Goal: Book appointment/travel/reservation

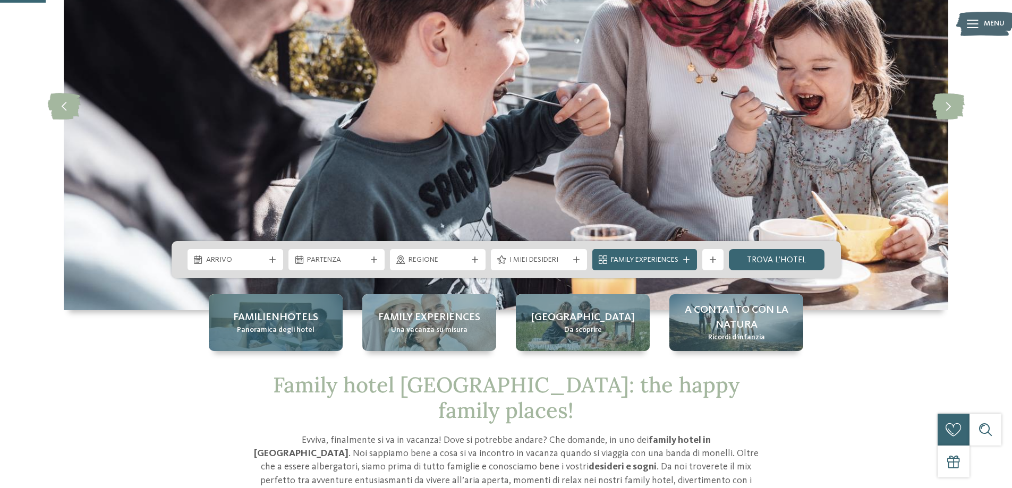
scroll to position [212, 0]
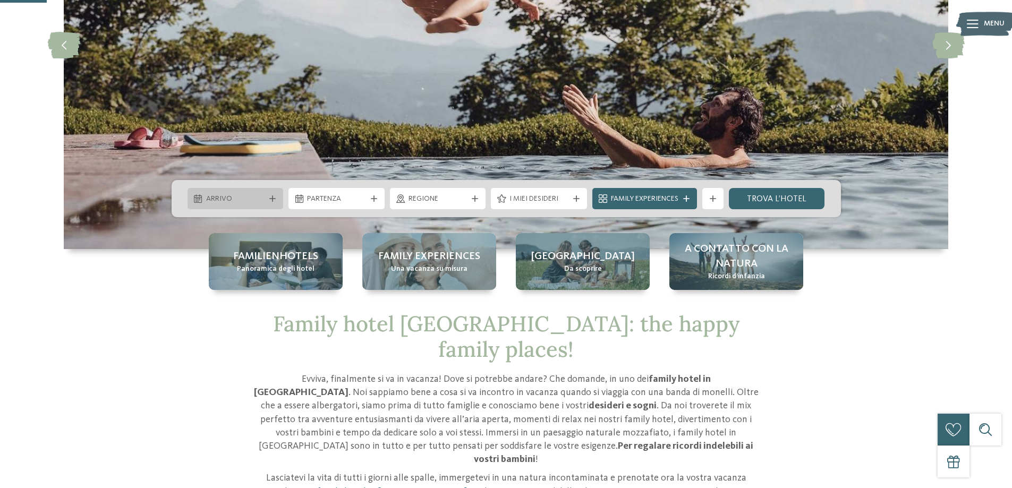
click at [271, 196] on icon at bounding box center [272, 198] width 6 height 6
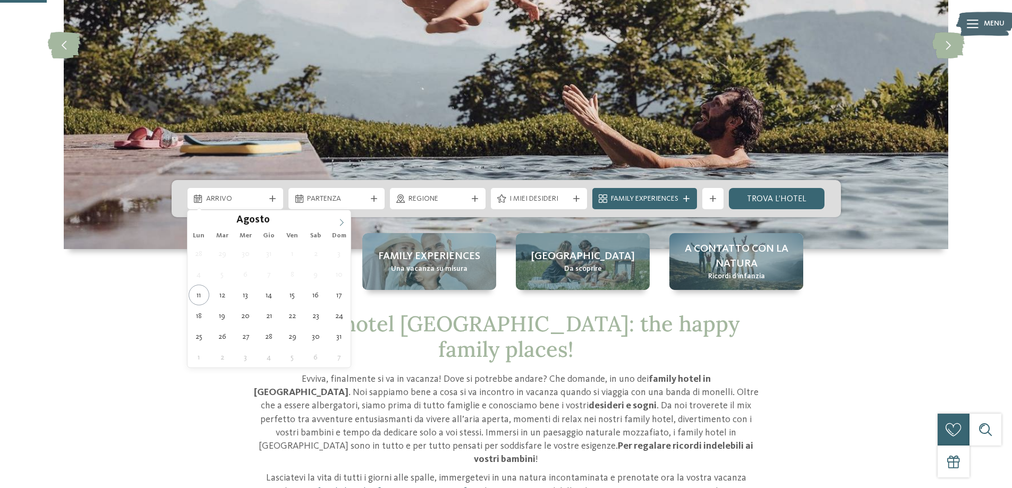
click at [337, 220] on span at bounding box center [341, 219] width 18 height 18
type div "26.09.2025"
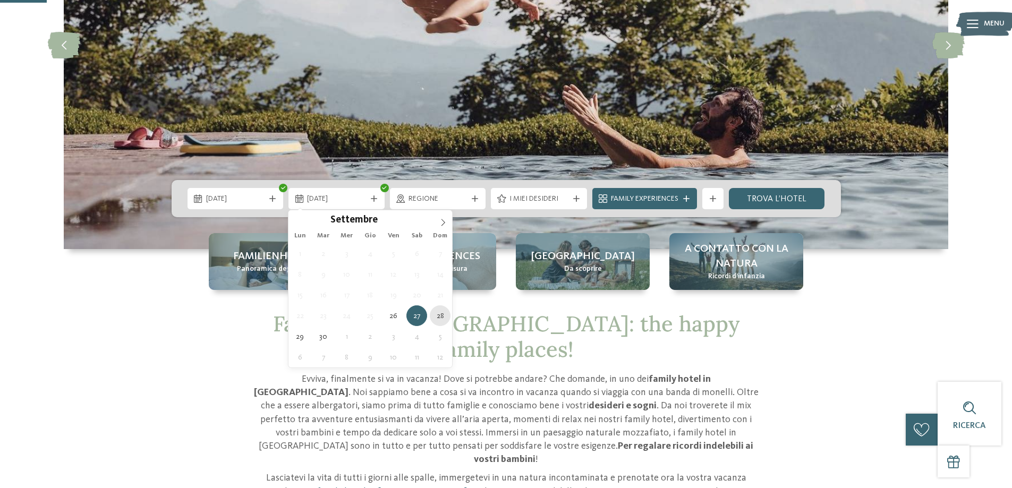
type div "28.09.2025"
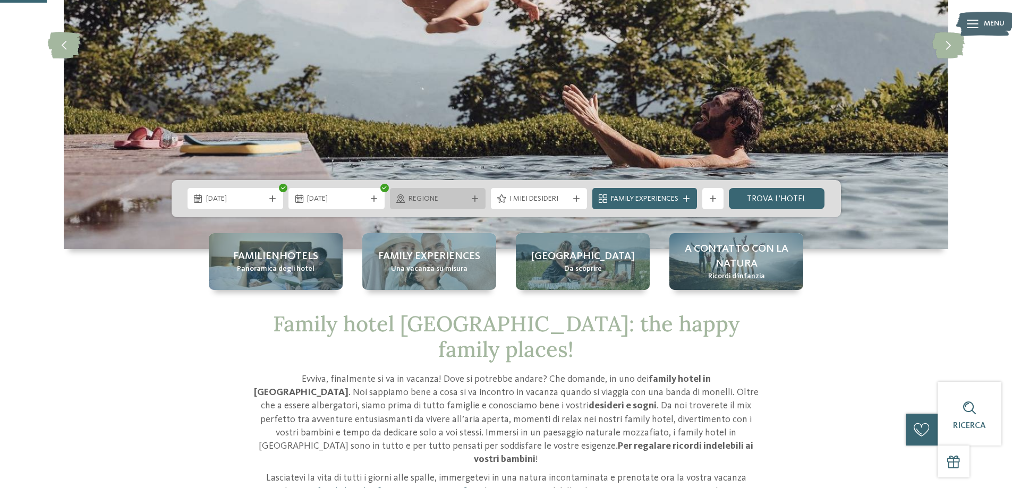
click at [479, 193] on div "Regione" at bounding box center [438, 198] width 96 height 21
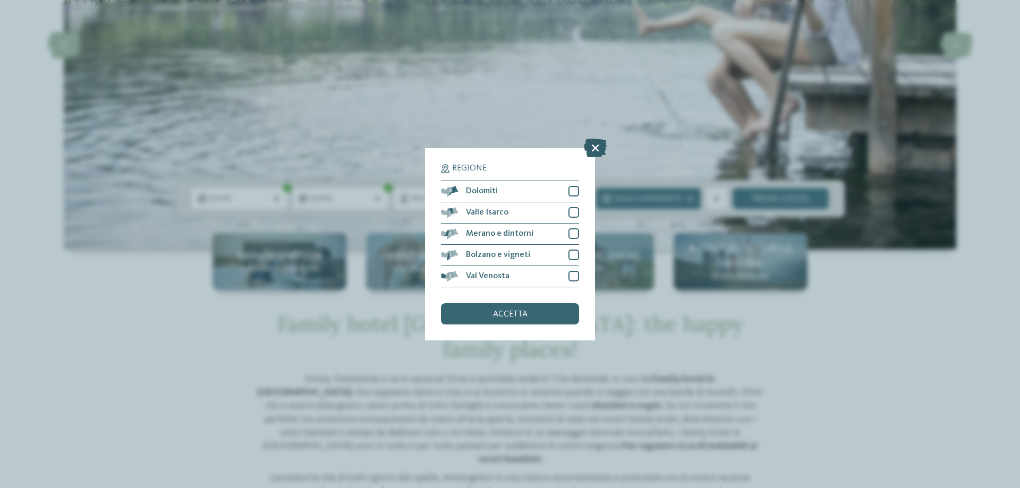
click at [597, 147] on icon at bounding box center [595, 147] width 23 height 19
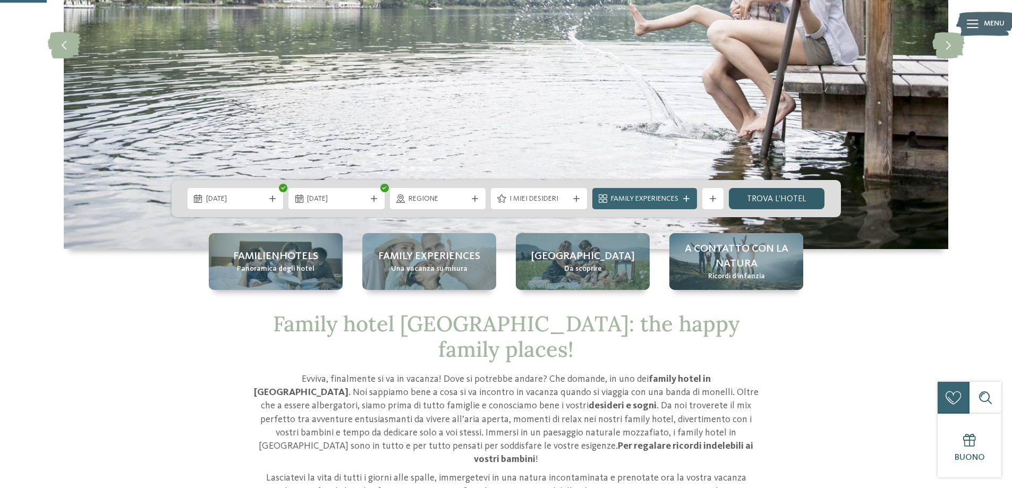
click at [792, 196] on link "trova l’hotel" at bounding box center [777, 198] width 96 height 21
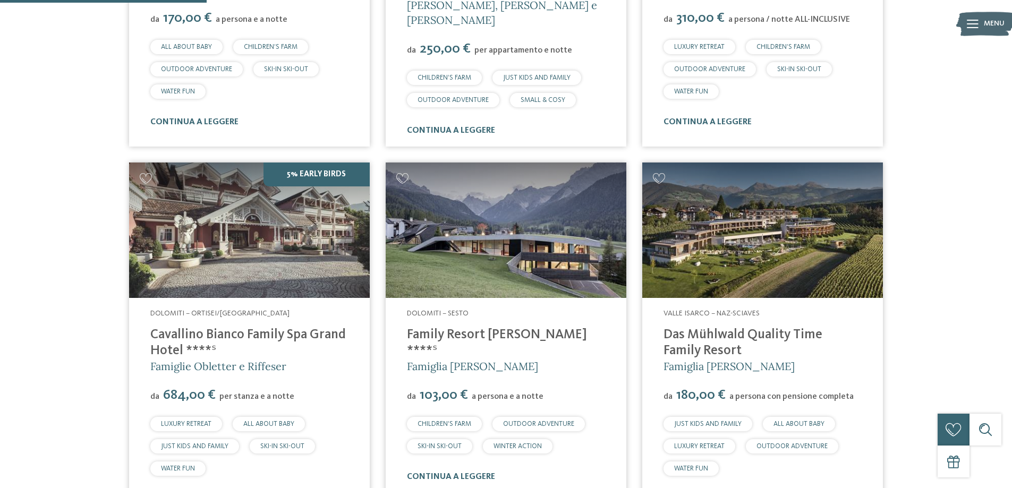
scroll to position [614, 0]
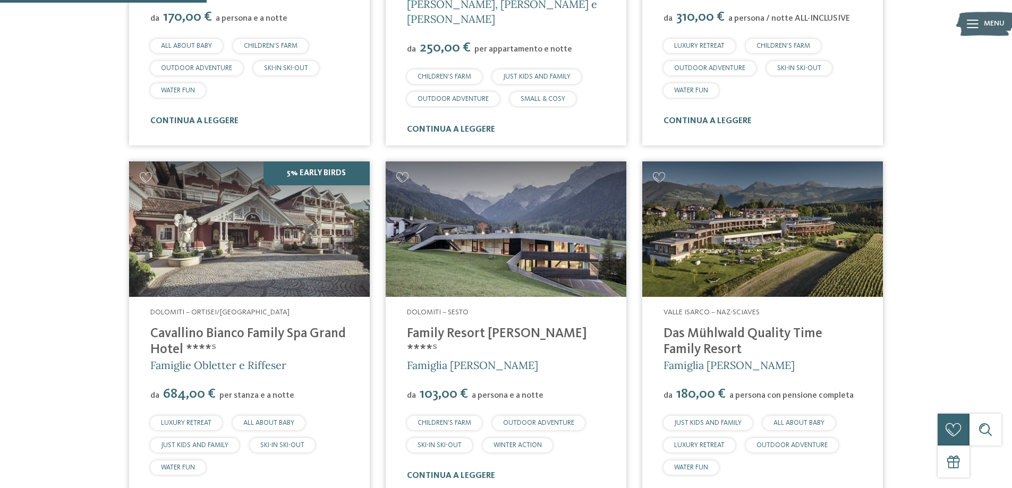
drag, startPoint x: 249, startPoint y: 328, endPoint x: 264, endPoint y: 334, distance: 16.0
click at [264, 334] on h4 "Cavallino Bianco Family Spa Grand Hotel ****ˢ" at bounding box center [249, 342] width 198 height 32
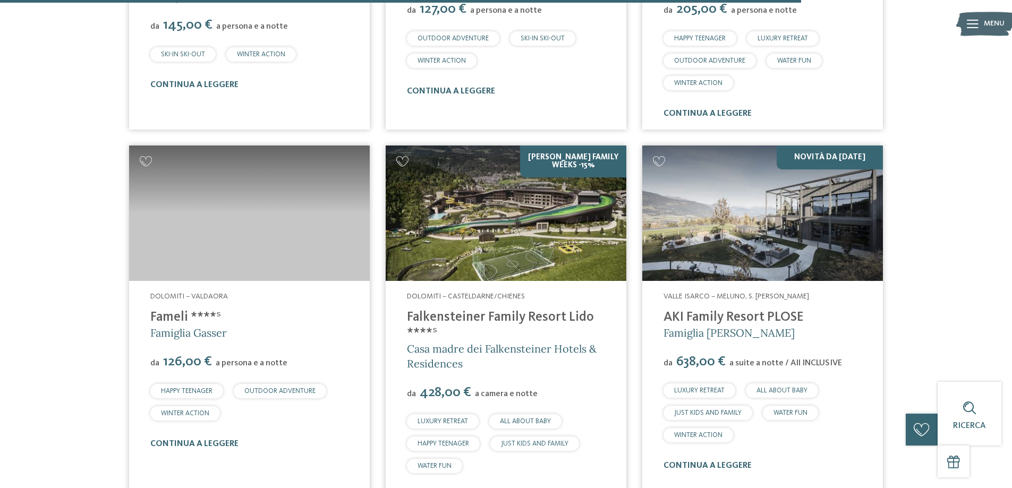
scroll to position [2420, 0]
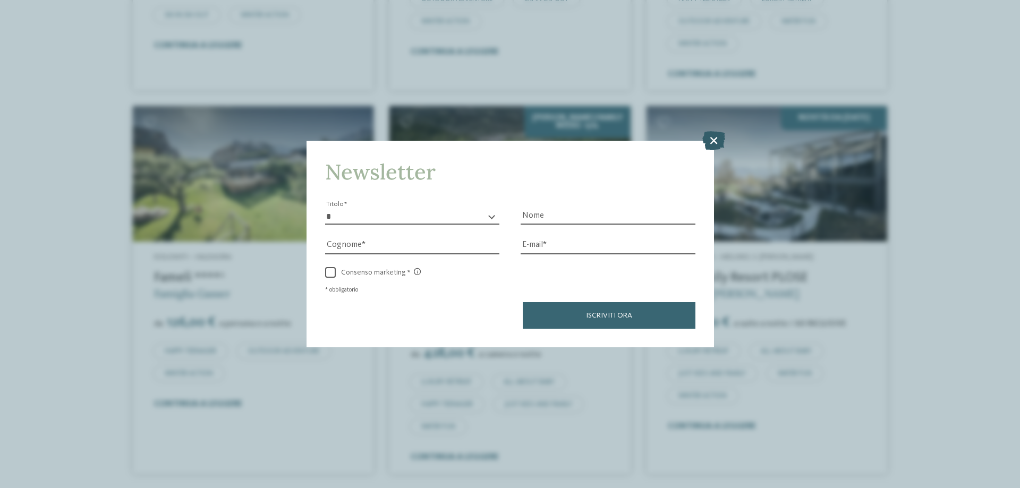
click at [713, 140] on icon at bounding box center [713, 140] width 23 height 19
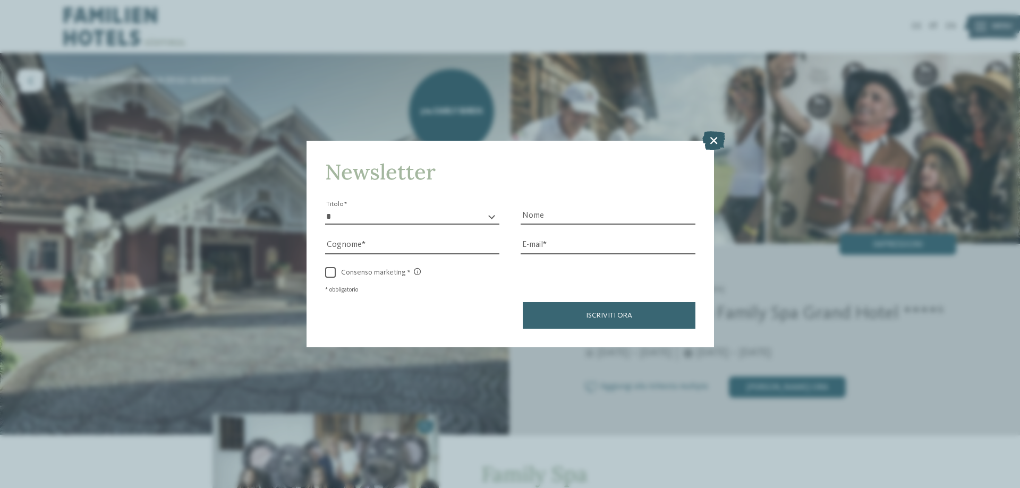
click at [708, 137] on icon at bounding box center [713, 140] width 23 height 19
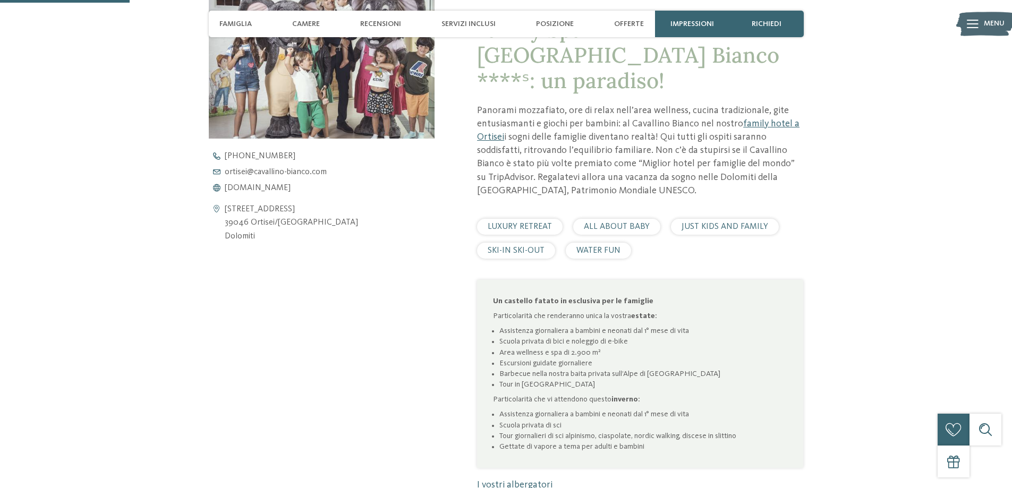
scroll to position [478, 0]
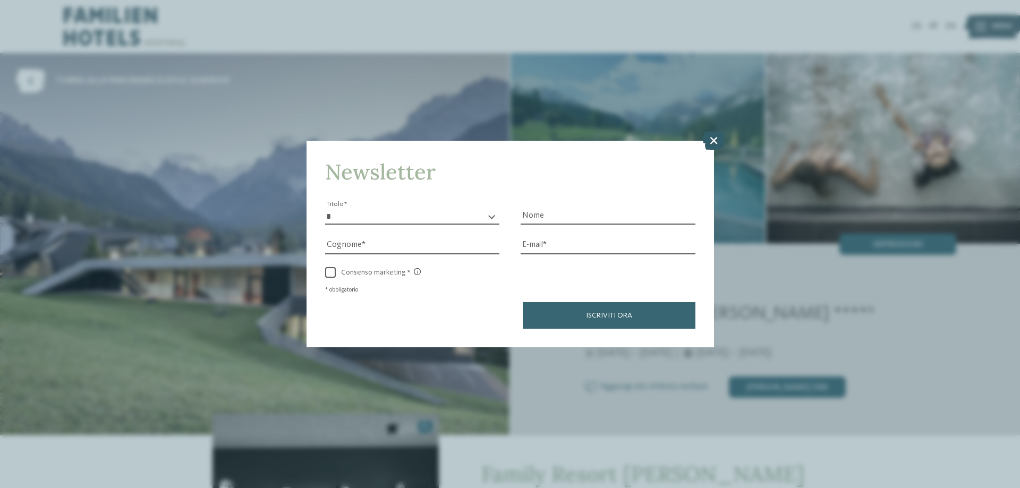
click at [707, 139] on icon at bounding box center [713, 140] width 23 height 19
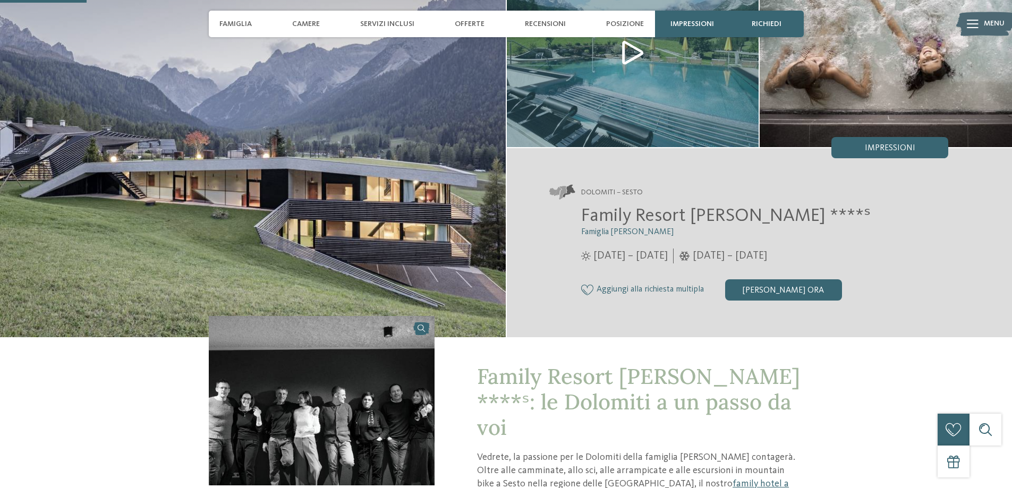
scroll to position [319, 0]
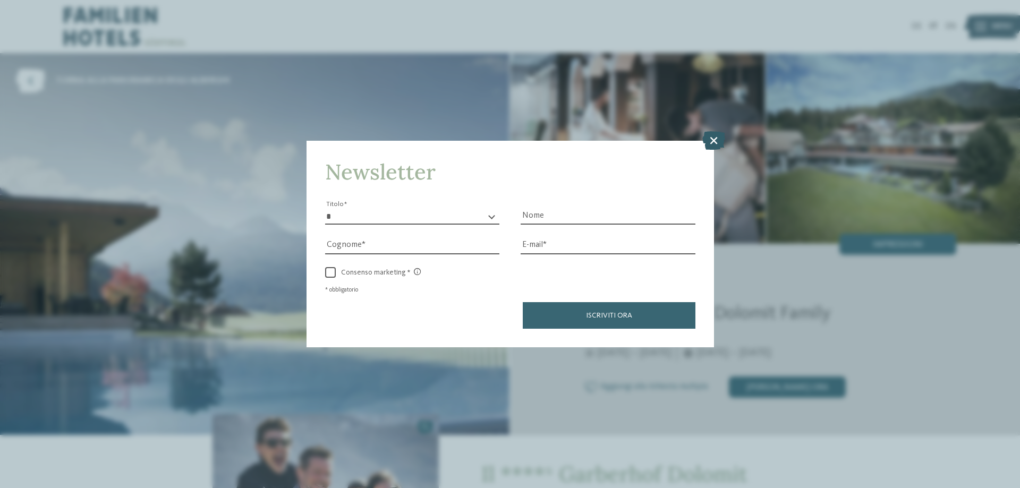
click at [717, 136] on icon at bounding box center [713, 140] width 23 height 19
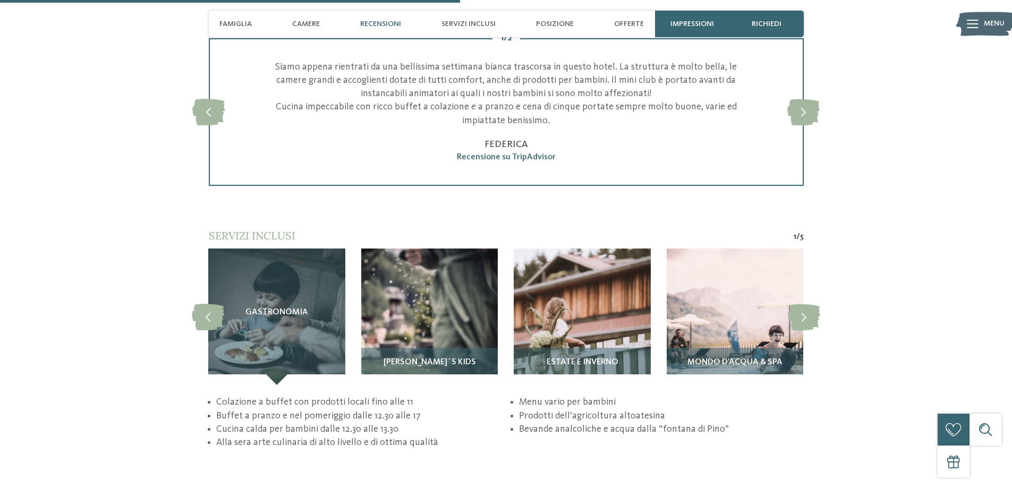
scroll to position [1965, 0]
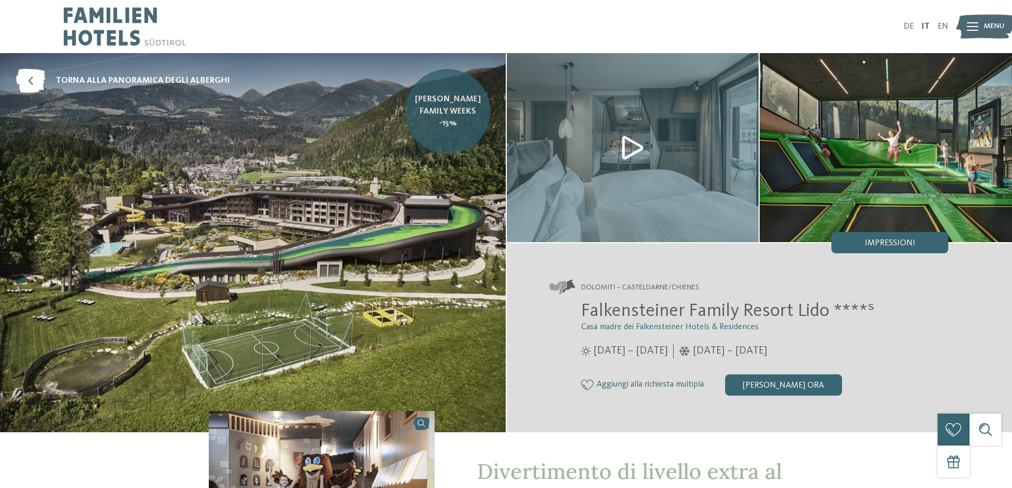
click at [456, 117] on span "[PERSON_NAME] Family Weeks -15%" at bounding box center [447, 111] width 69 height 36
